Goal: Task Accomplishment & Management: Complete application form

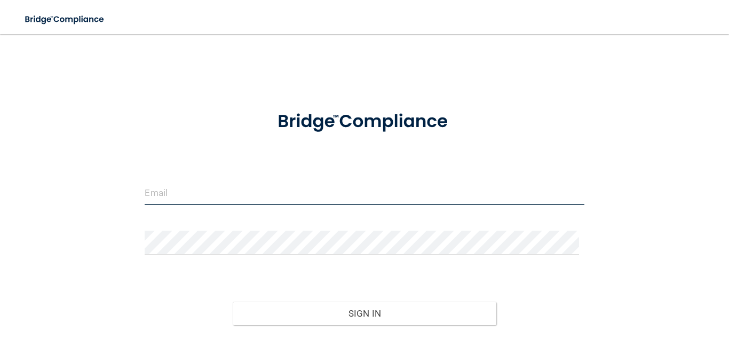
type input "[EMAIL_ADDRESS][DOMAIN_NAME]"
click at [259, 197] on input "[EMAIL_ADDRESS][DOMAIN_NAME]" at bounding box center [364, 193] width 439 height 24
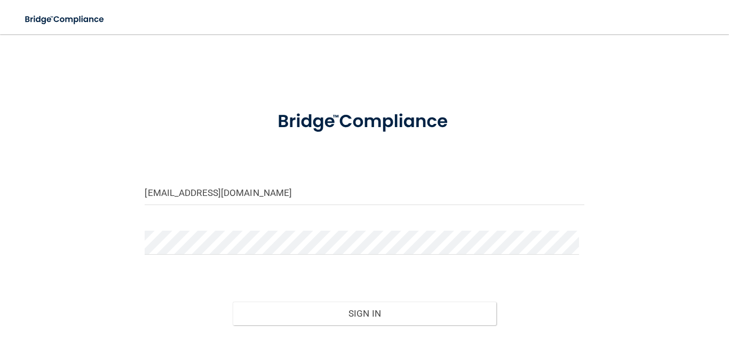
click at [331, 298] on div "Sign In" at bounding box center [364, 302] width 455 height 45
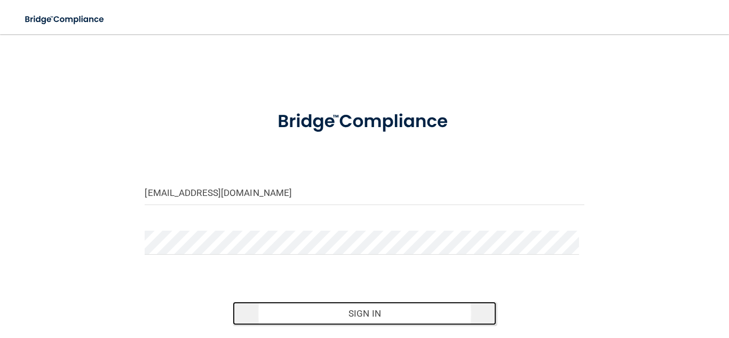
click at [329, 317] on button "Sign In" at bounding box center [364, 312] width 263 height 23
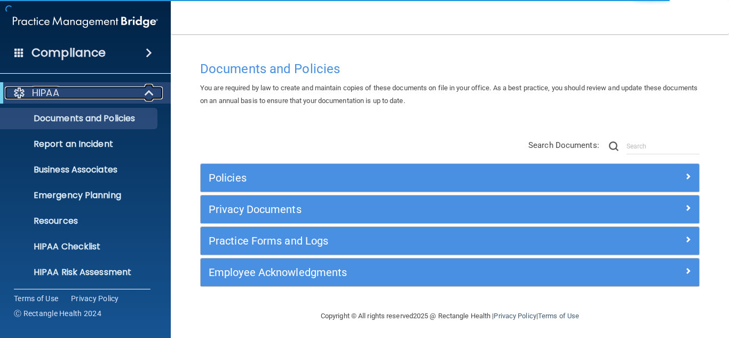
click at [150, 90] on span at bounding box center [150, 92] width 9 height 13
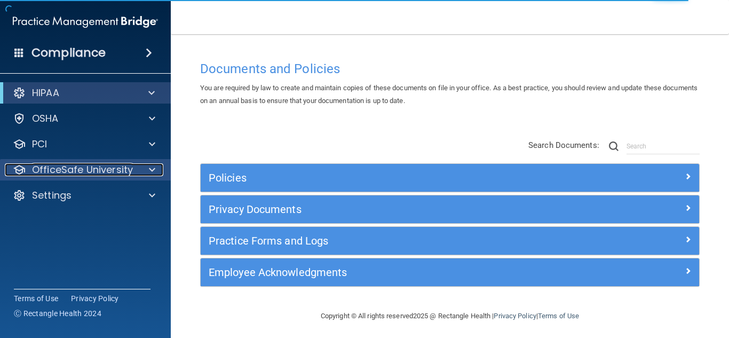
click at [114, 163] on p "OfficeSafe University" at bounding box center [82, 169] width 101 height 13
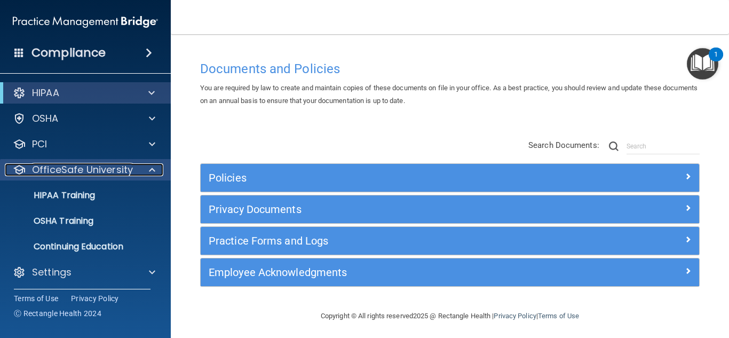
click at [154, 170] on span at bounding box center [152, 169] width 6 height 13
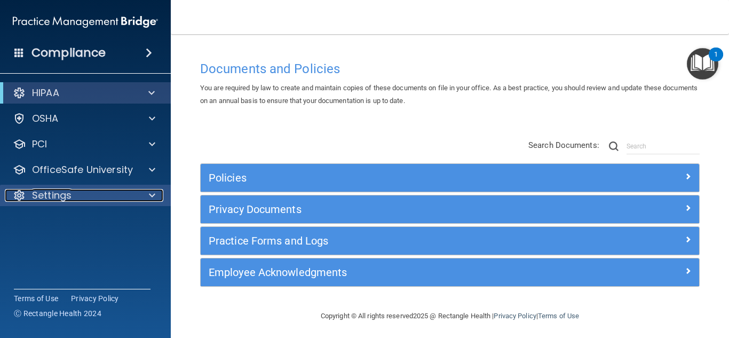
click at [105, 200] on div "Settings" at bounding box center [71, 195] width 132 height 13
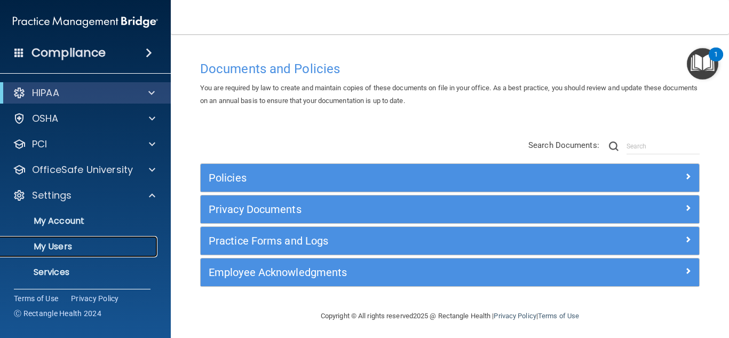
click at [68, 249] on p "My Users" at bounding box center [80, 246] width 146 height 11
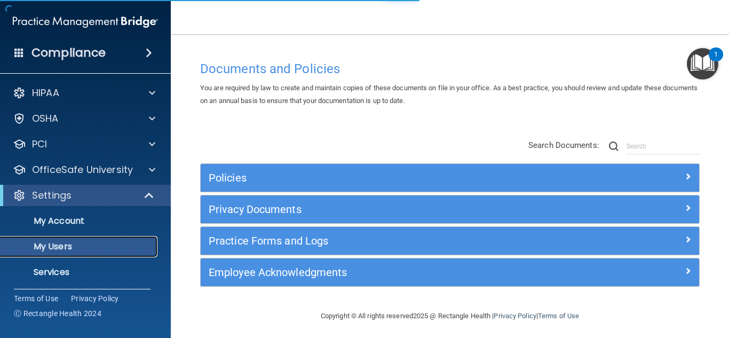
select select "20"
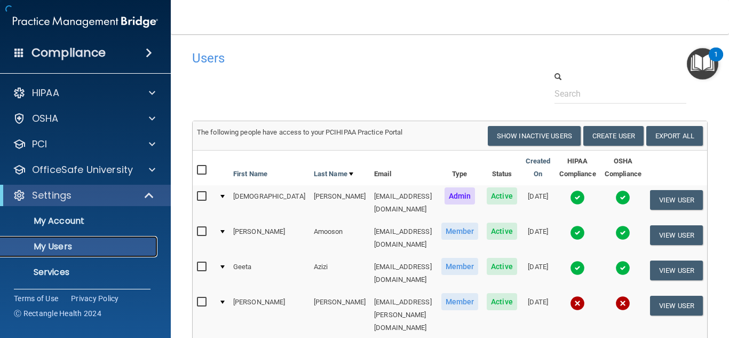
click at [74, 249] on p "My Users" at bounding box center [80, 246] width 146 height 11
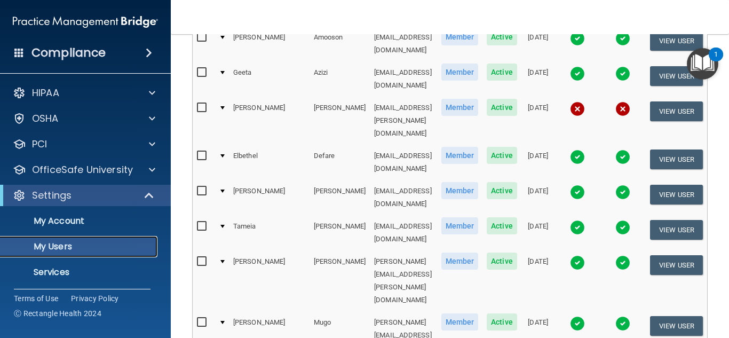
scroll to position [192, 0]
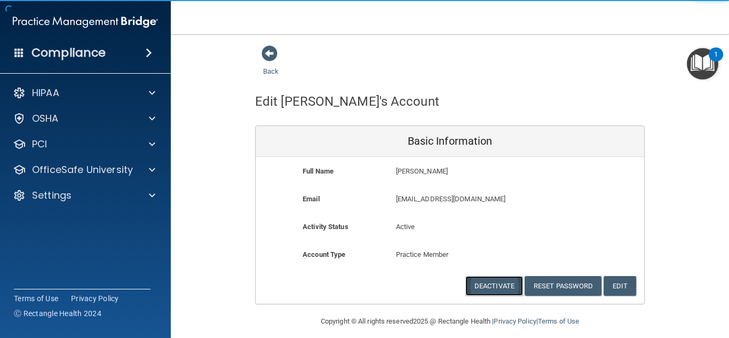
click at [481, 282] on button "Deactivate" at bounding box center [494, 286] width 58 height 20
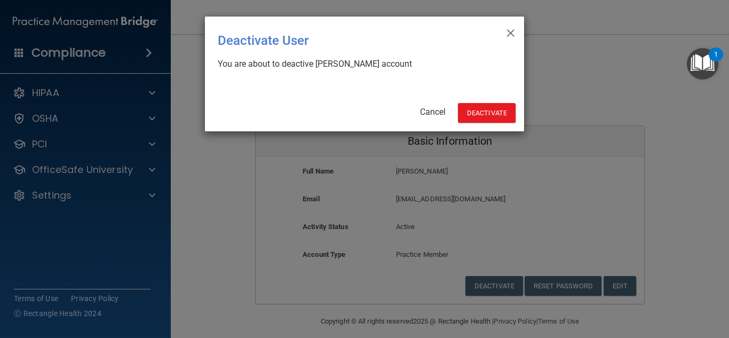
click at [487, 124] on div "× Close Deactivate User You are about to deactive Juan Munoz's account Cancel D…" at bounding box center [364, 74] width 319 height 115
click at [486, 118] on button "Deactivate" at bounding box center [487, 113] width 58 height 20
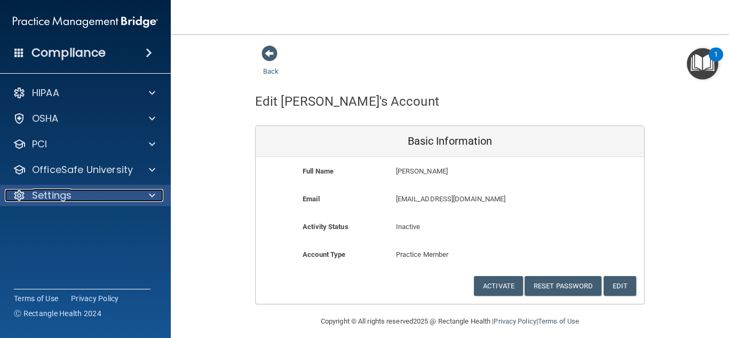
click at [115, 193] on div "Settings" at bounding box center [71, 195] width 132 height 13
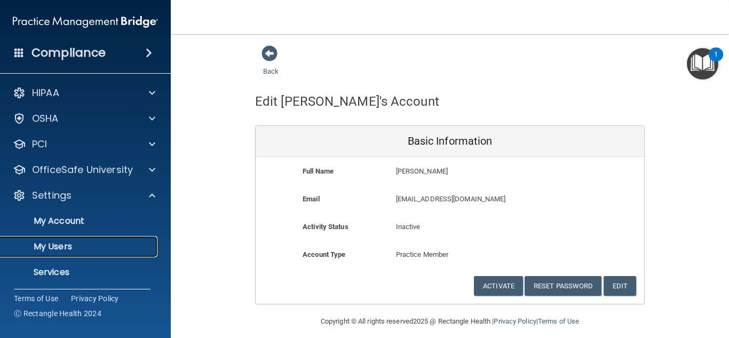
click at [74, 242] on p "My Users" at bounding box center [80, 246] width 146 height 11
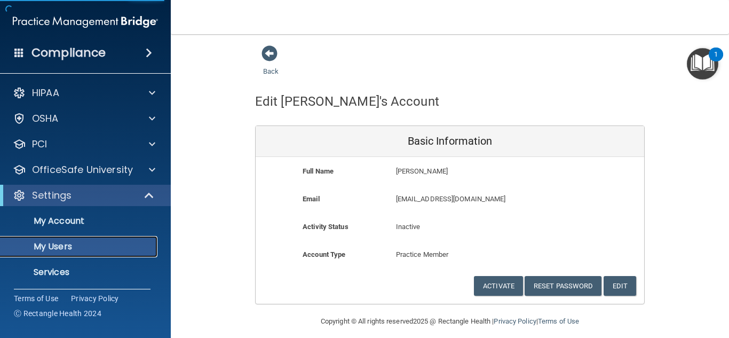
select select "20"
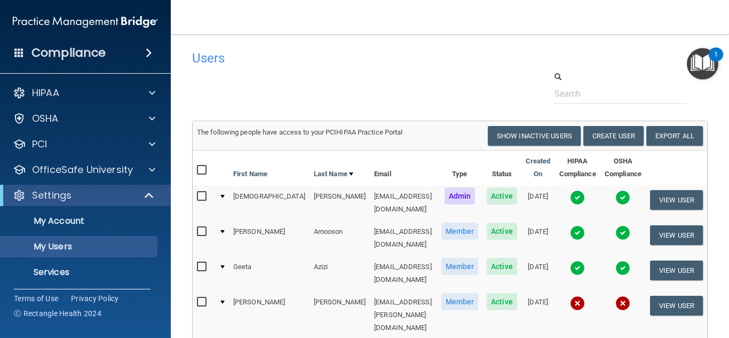
click at [399, 47] on div "Users" at bounding box center [339, 58] width 310 height 26
click at [612, 134] on button "Create User" at bounding box center [613, 136] width 60 height 20
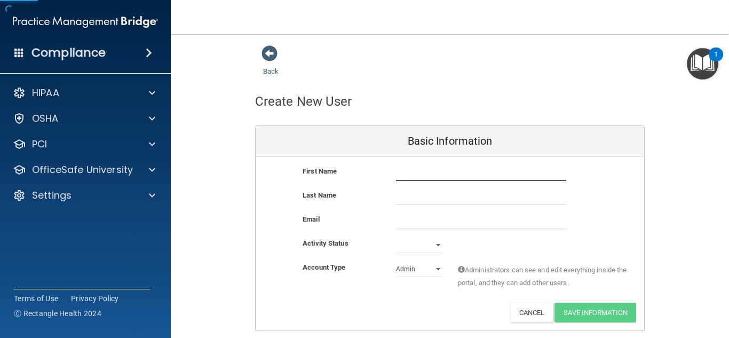
click at [480, 167] on input "text" at bounding box center [481, 173] width 170 height 16
type input "[PERSON_NAME]"
type input "Brown"
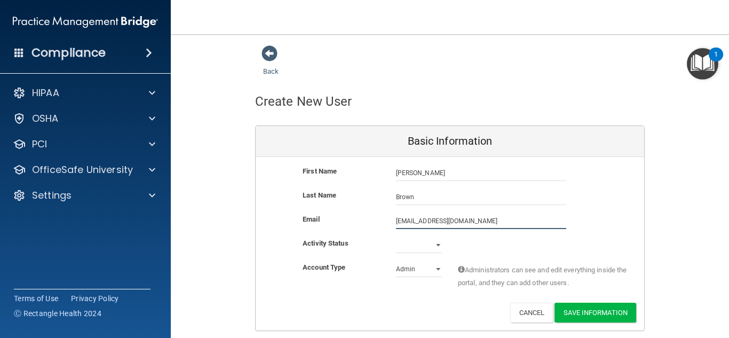
type input "[EMAIL_ADDRESS][DOMAIN_NAME]"
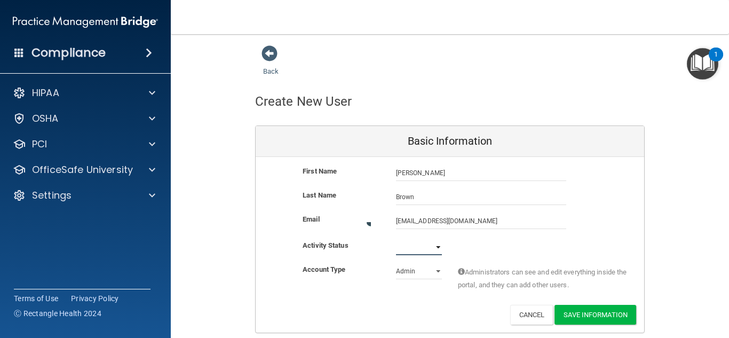
click at [421, 247] on select "Active Inactive" at bounding box center [419, 247] width 46 height 16
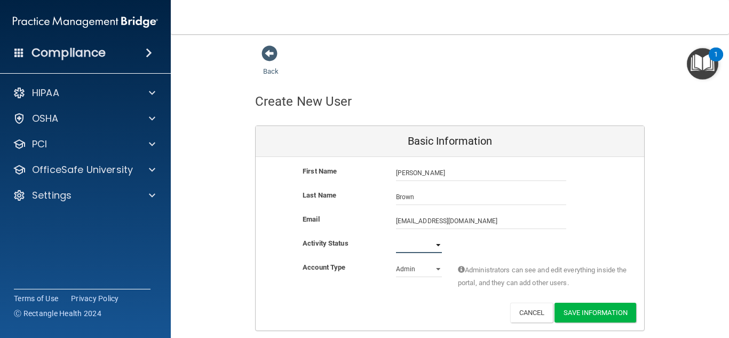
select select "active"
click at [396, 237] on select "Active Inactive" at bounding box center [419, 245] width 46 height 16
click at [420, 276] on select "Admin Member" at bounding box center [419, 269] width 46 height 16
select select "practice_member"
click at [396, 261] on select "Admin Member" at bounding box center [419, 269] width 46 height 16
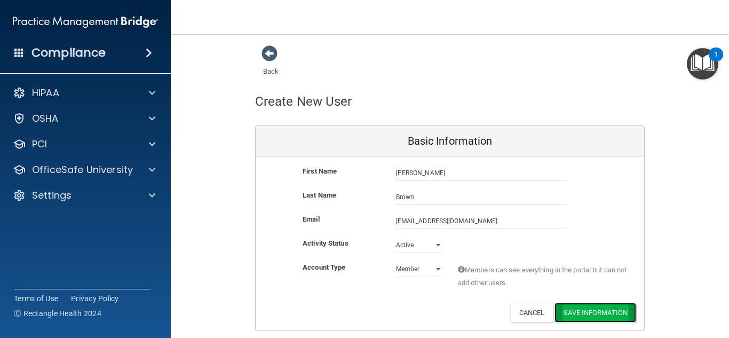
click at [582, 308] on button "Save Information" at bounding box center [595, 312] width 82 height 20
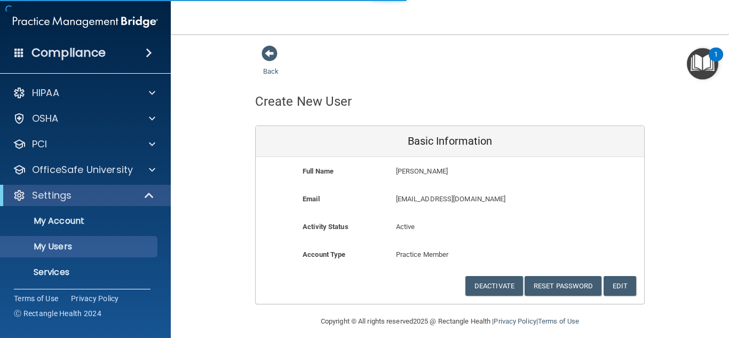
select select "20"
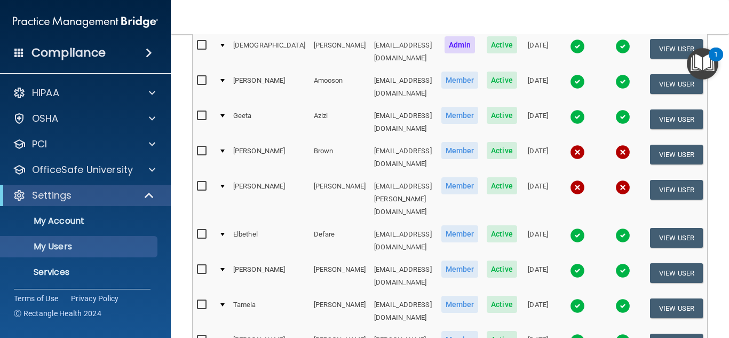
scroll to position [180, 0]
